Goal: Find specific fact: Find contact information

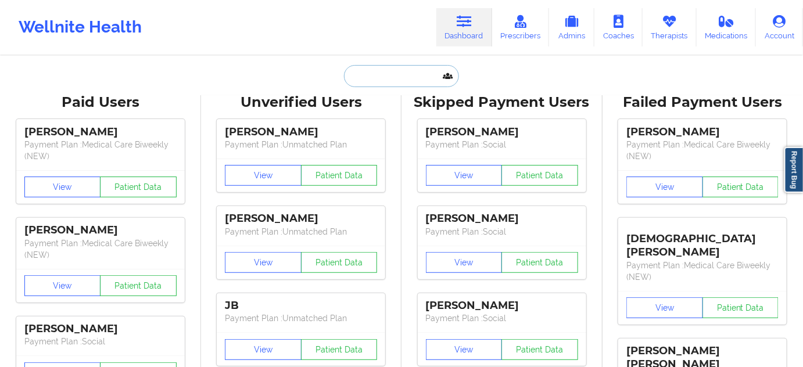
click at [395, 72] on input "text" at bounding box center [401, 76] width 115 height 22
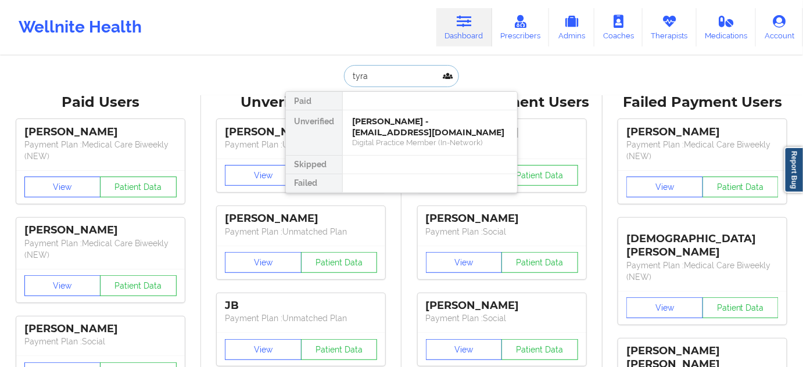
type input "tyran"
click at [406, 123] on div "Tyran Steels - [EMAIL_ADDRESS][DOMAIN_NAME]" at bounding box center [430, 127] width 156 height 22
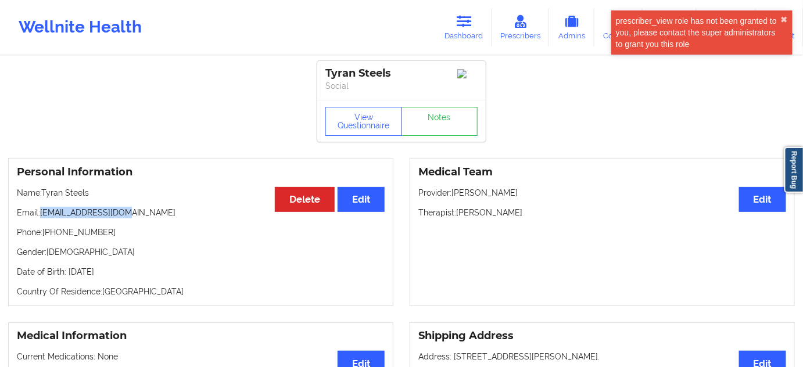
drag, startPoint x: 42, startPoint y: 212, endPoint x: 130, endPoint y: 212, distance: 88.4
click at [130, 212] on p "Email: [EMAIL_ADDRESS][DOMAIN_NAME]" at bounding box center [201, 213] width 368 height 12
copy p "[EMAIL_ADDRESS][DOMAIN_NAME]"
click at [472, 24] on icon at bounding box center [464, 21] width 15 height 13
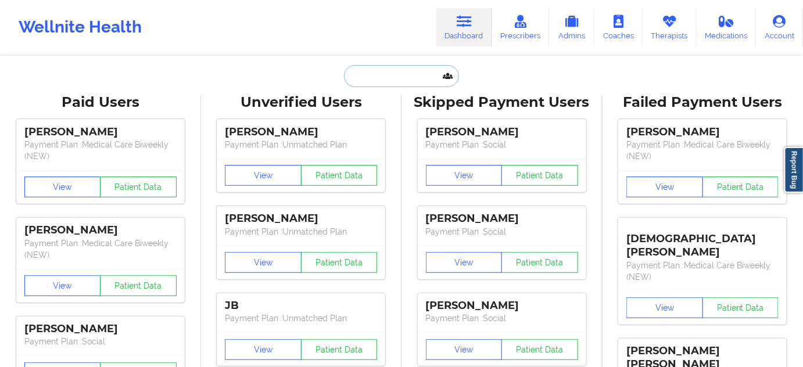
click at [398, 66] on input "text" at bounding box center [401, 76] width 115 height 22
paste input "[EMAIL_ADDRESS][DOMAIN_NAME]"
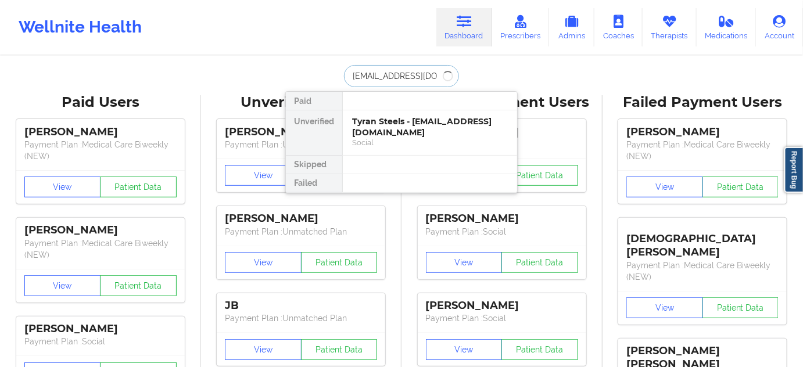
type input "[EMAIL_ADDRESS][DOMAIN_NAME]"
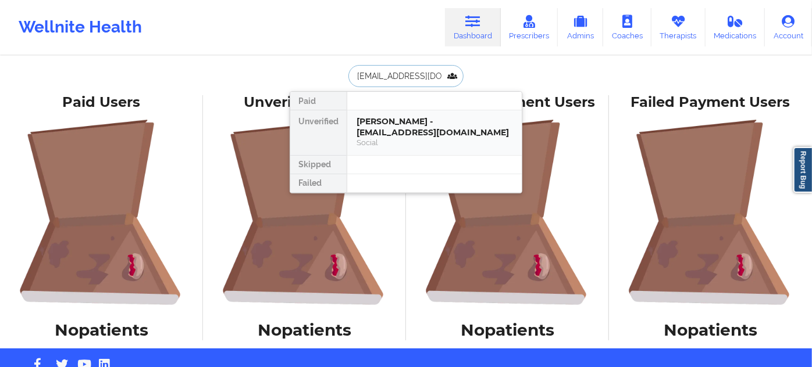
click at [398, 138] on div "[PERSON_NAME] - [EMAIL_ADDRESS][DOMAIN_NAME]" at bounding box center [434, 127] width 156 height 22
